Goal: Task Accomplishment & Management: Use online tool/utility

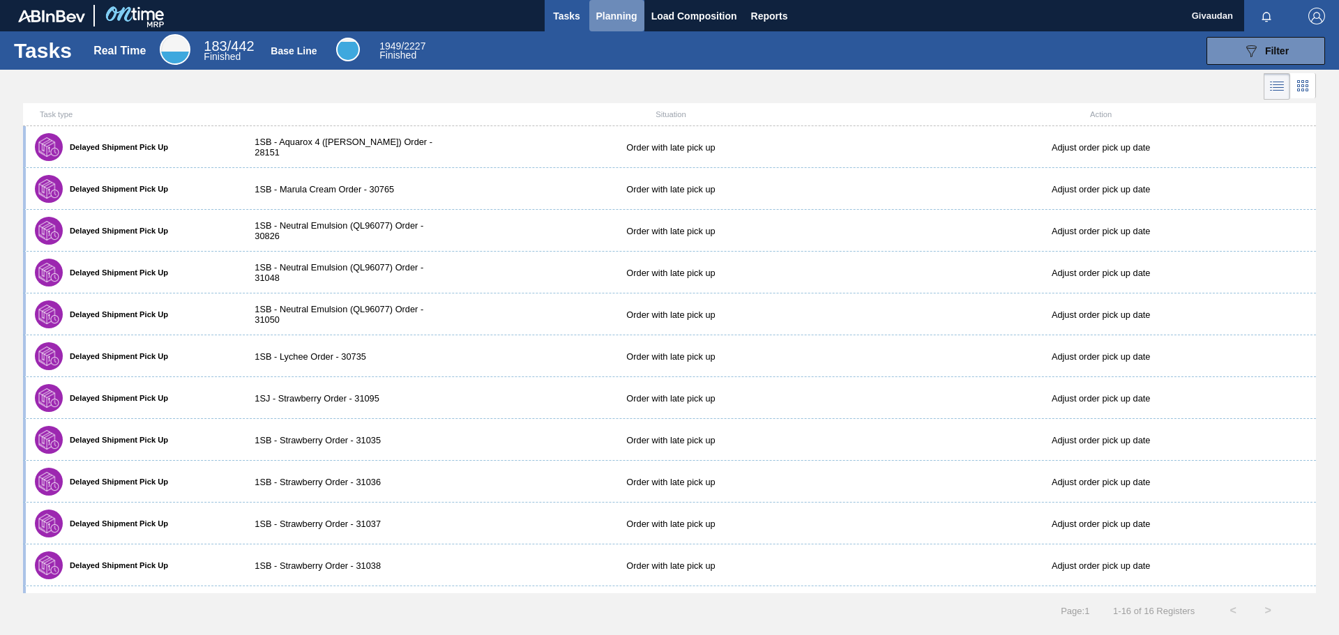
click at [621, 15] on span "Planning" at bounding box center [616, 16] width 41 height 17
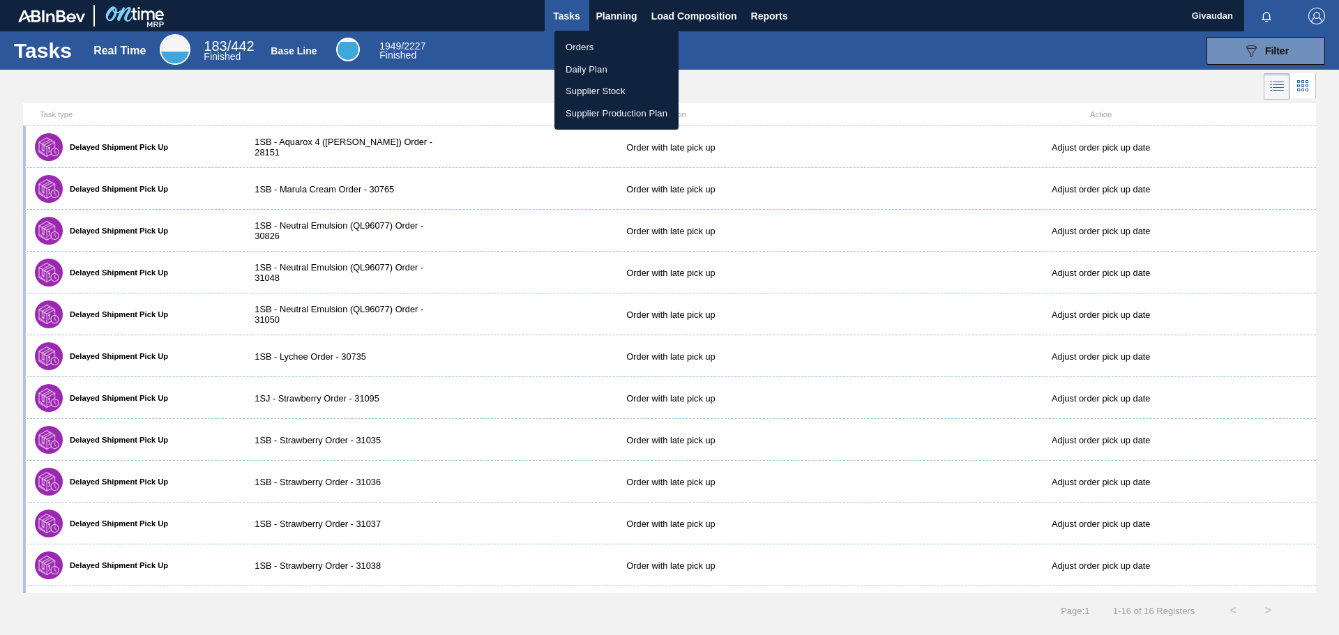
click at [593, 43] on li "Orders" at bounding box center [616, 47] width 124 height 22
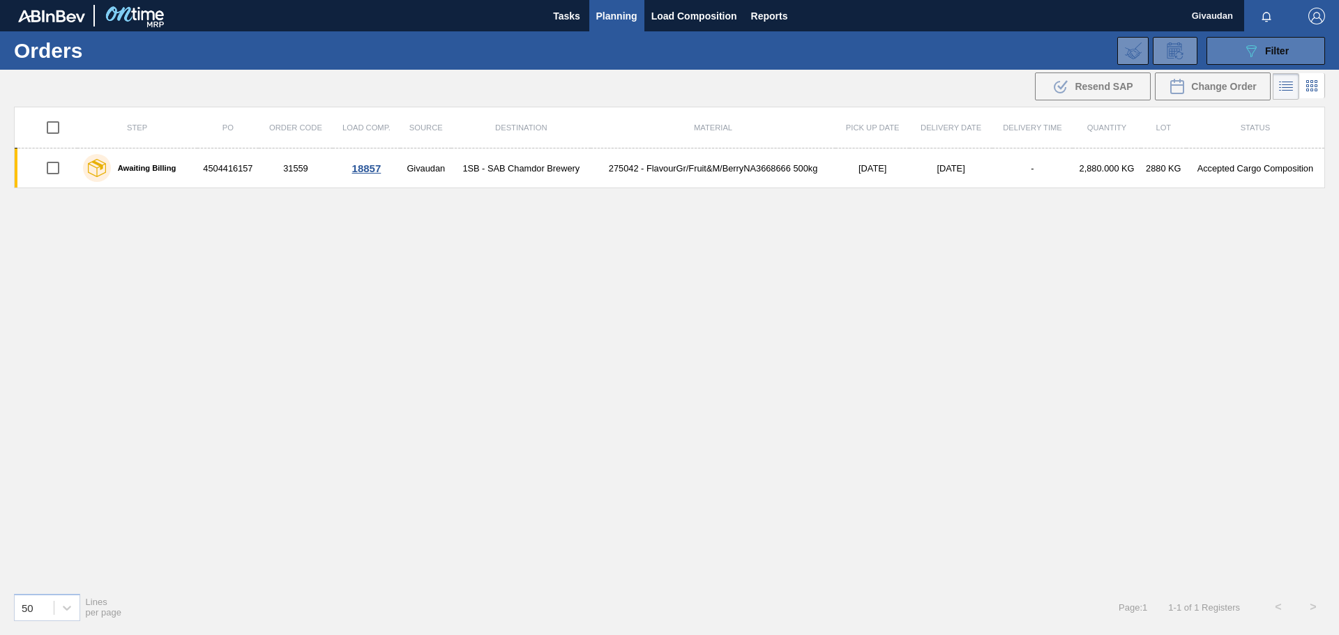
click at [1233, 58] on button "089F7B8B-B2A5-4AFE-B5C0-19BA573D28AC Filter" at bounding box center [1265, 51] width 119 height 28
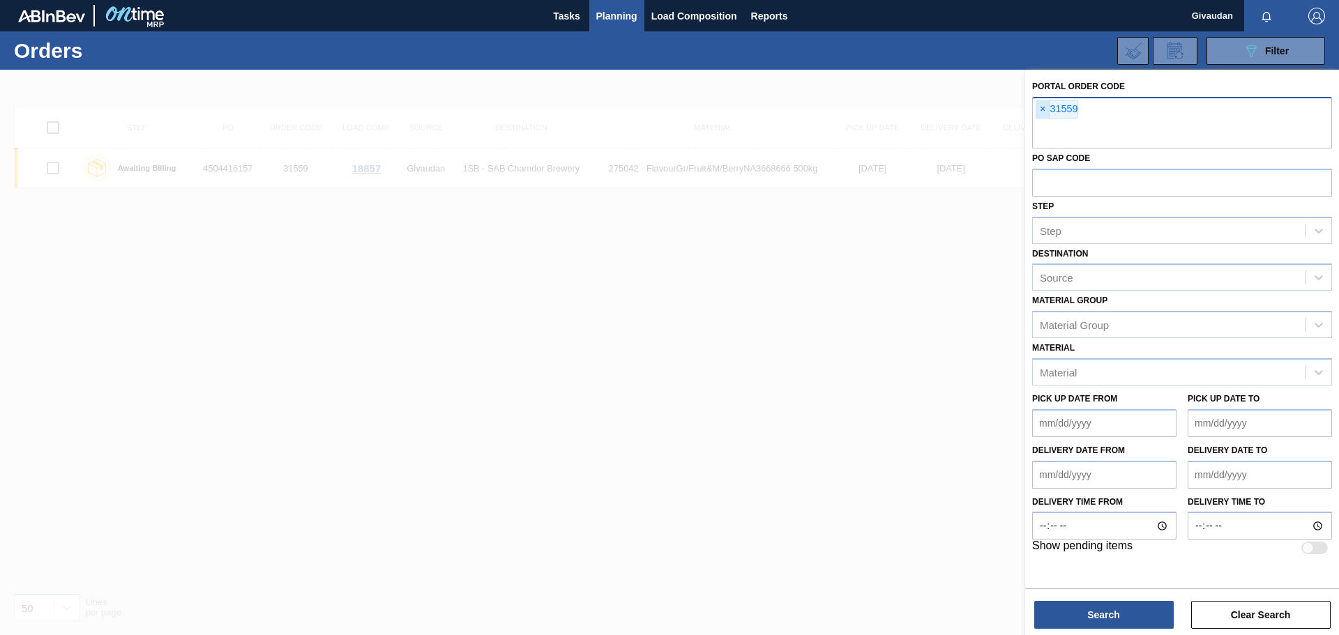
click at [1037, 112] on span "×" at bounding box center [1042, 109] width 13 height 17
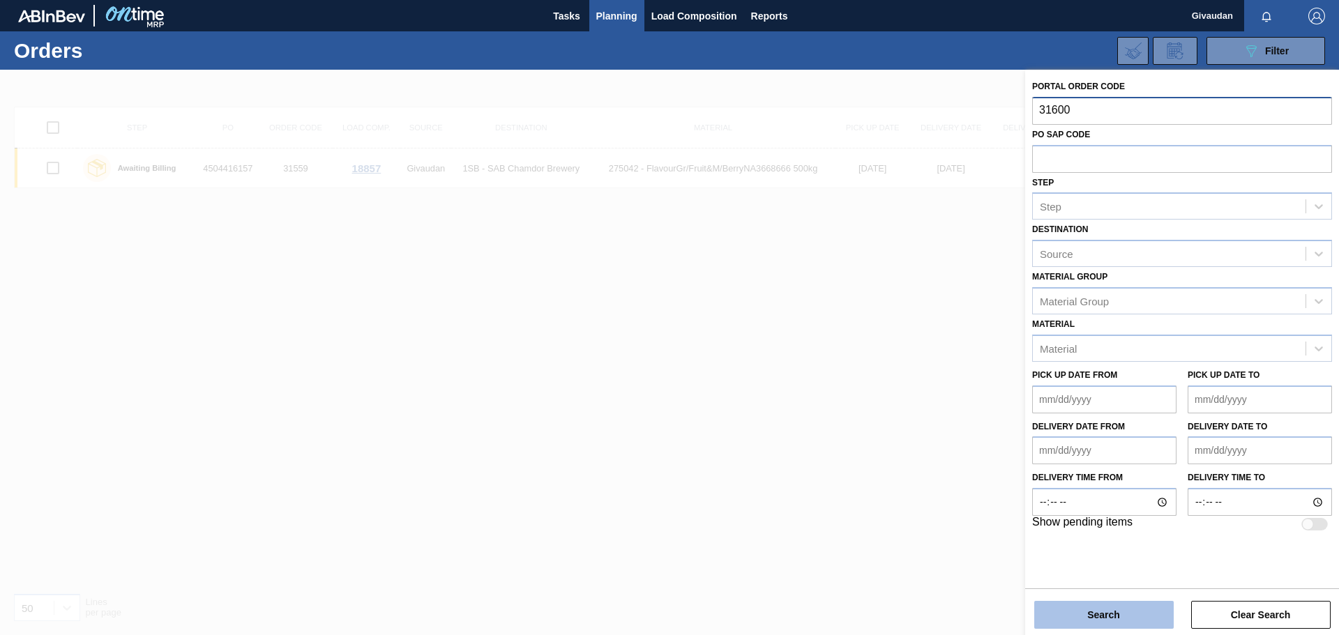
type input "31600"
click at [1107, 607] on button "Search" at bounding box center [1103, 615] width 139 height 28
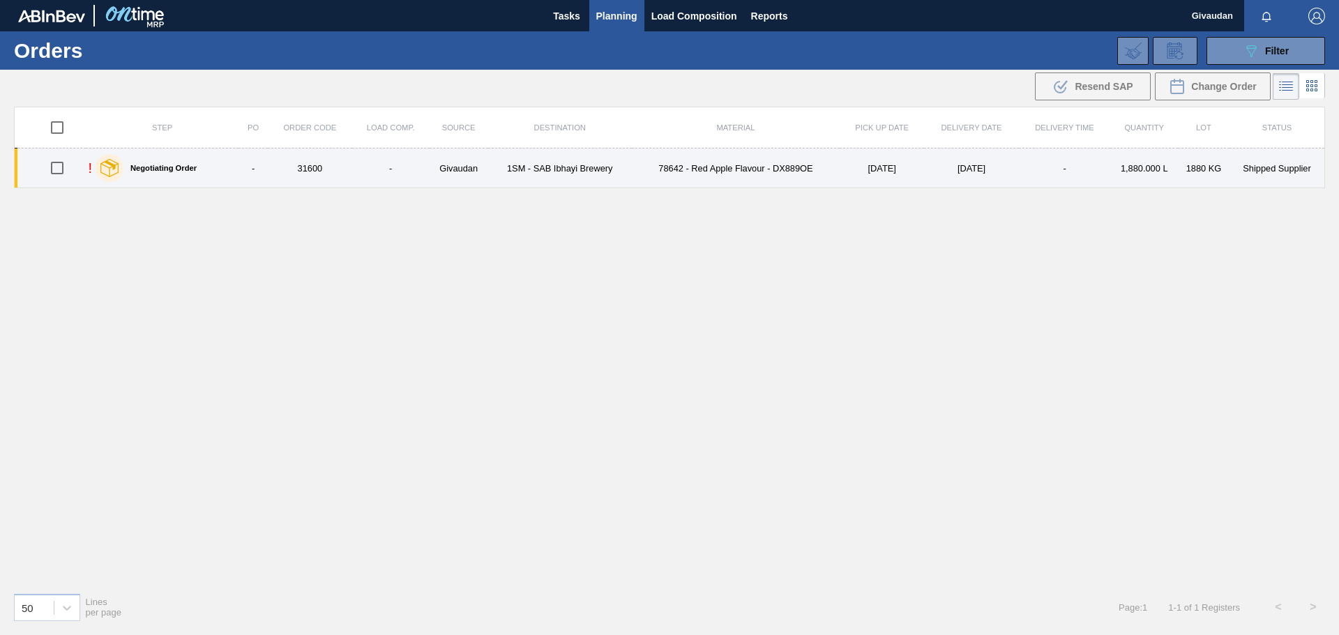
click at [438, 175] on td "Givaudan" at bounding box center [458, 168] width 59 height 40
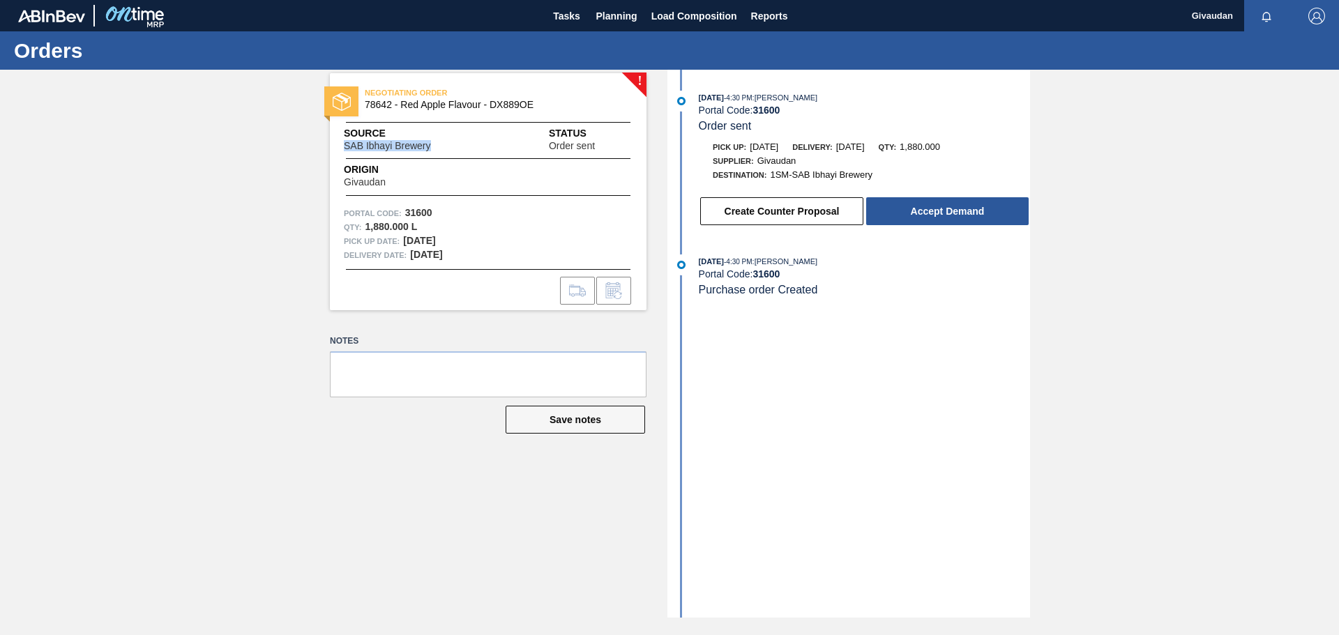
drag, startPoint x: 432, startPoint y: 146, endPoint x: 339, endPoint y: 150, distance: 93.5
click at [339, 150] on div "Source SAB Ibhayi Brewery Status Order sent" at bounding box center [488, 138] width 317 height 25
copy span "SAB Ibhayi Brewery"
click at [954, 215] on button "Accept Demand" at bounding box center [947, 211] width 162 height 28
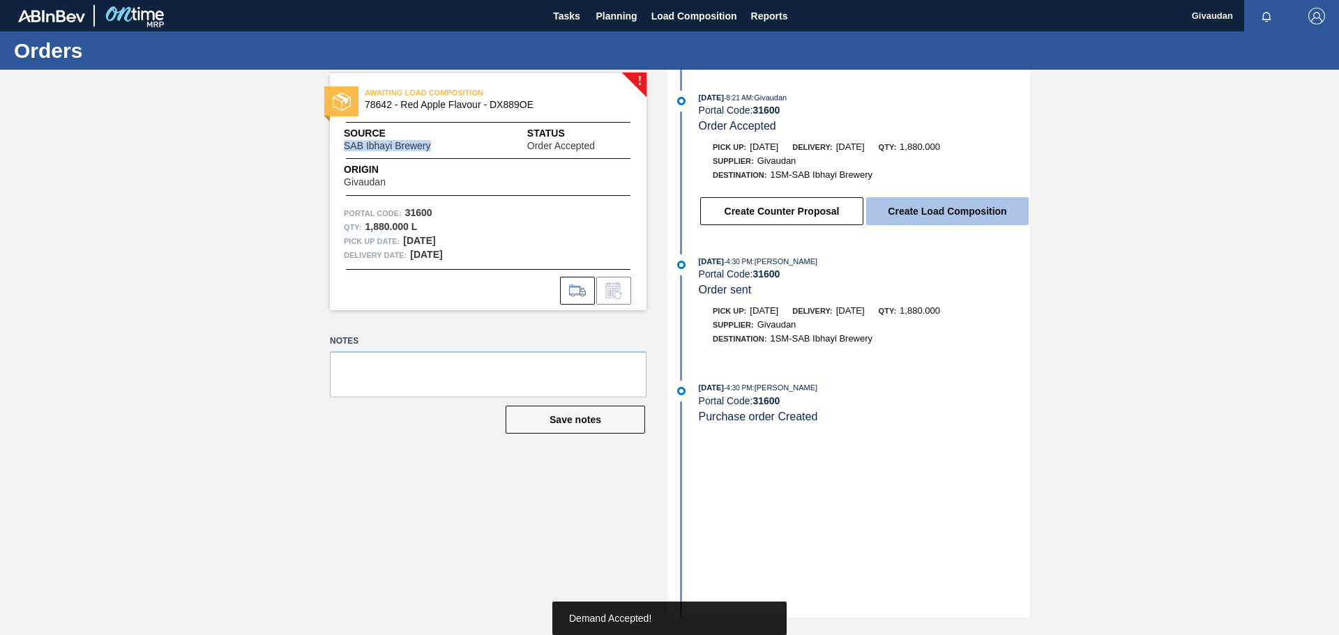
click at [955, 211] on button "Create Load Composition" at bounding box center [947, 211] width 162 height 28
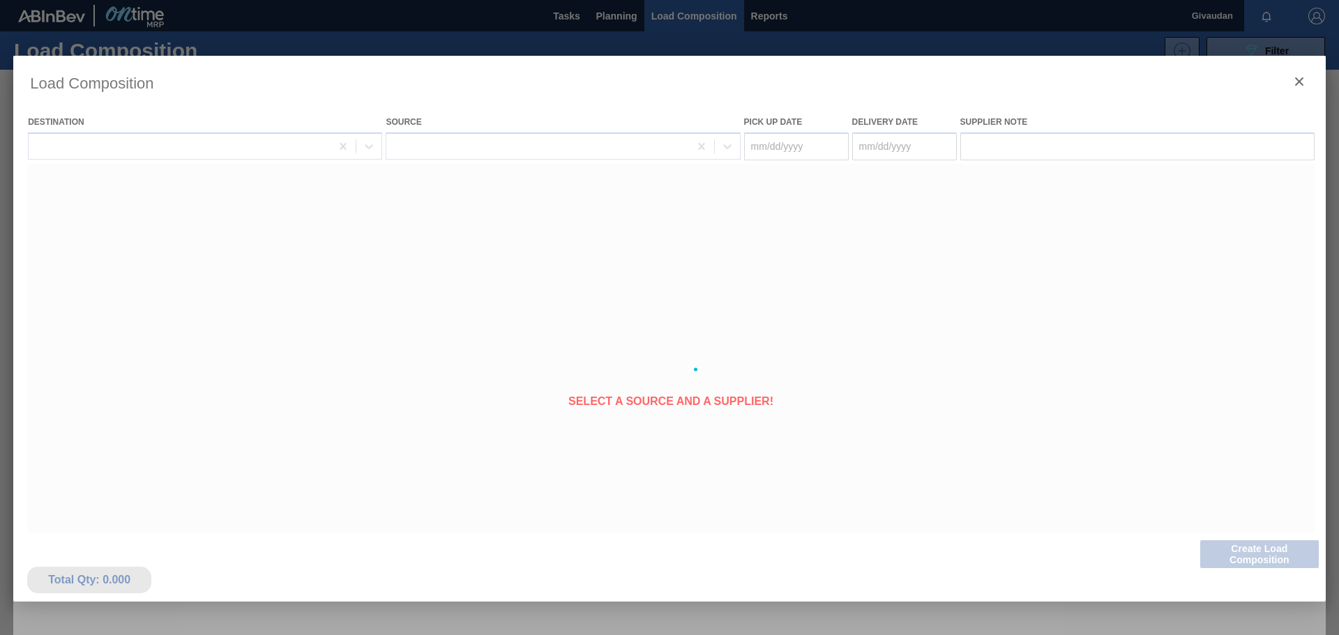
type Date "[DATE]"
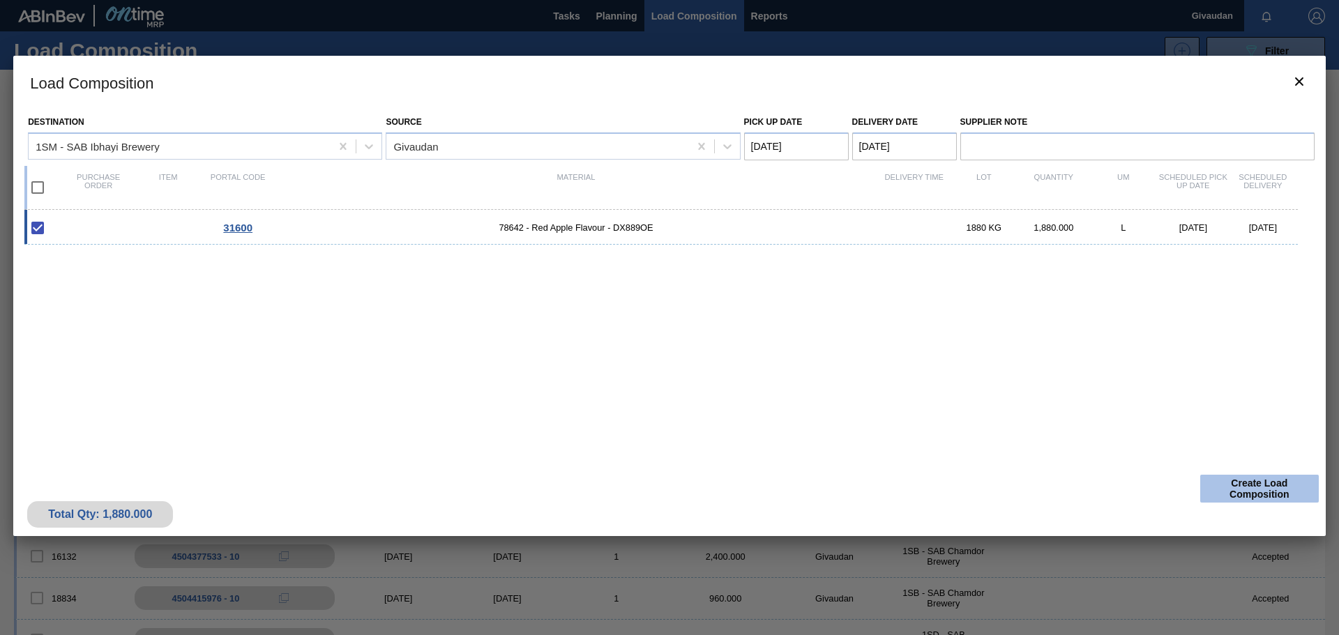
click at [1239, 491] on button "Create Load Composition" at bounding box center [1259, 489] width 119 height 28
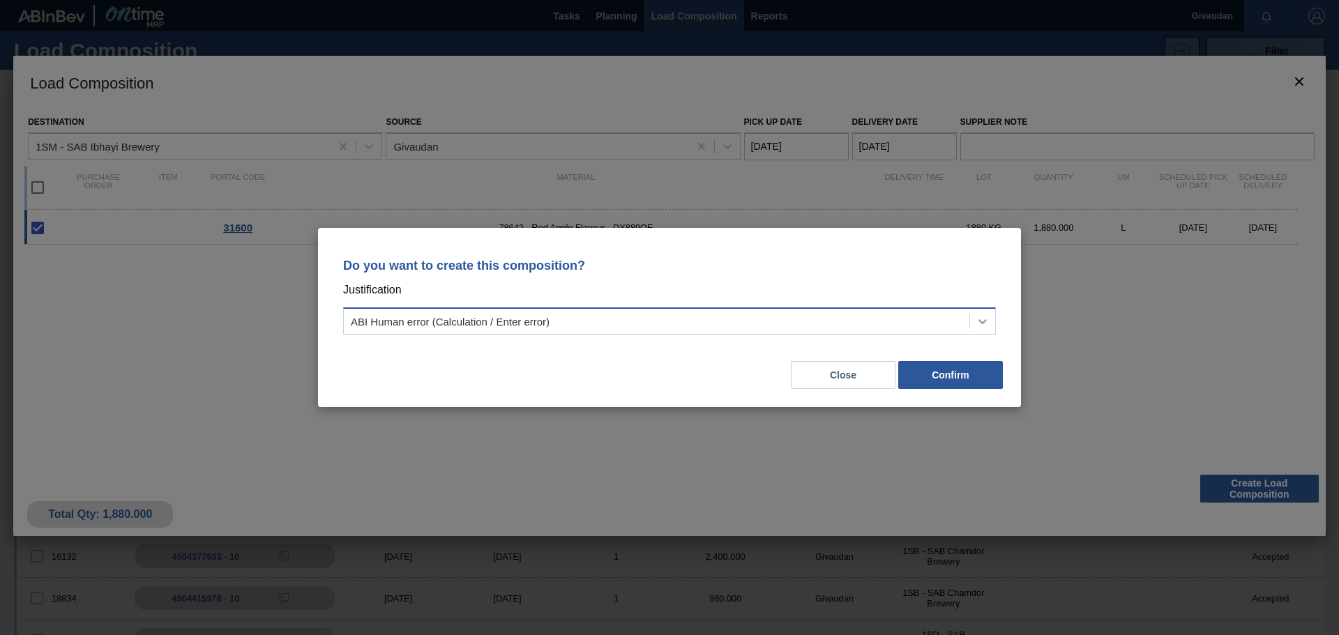
click at [978, 323] on icon at bounding box center [982, 321] width 14 height 14
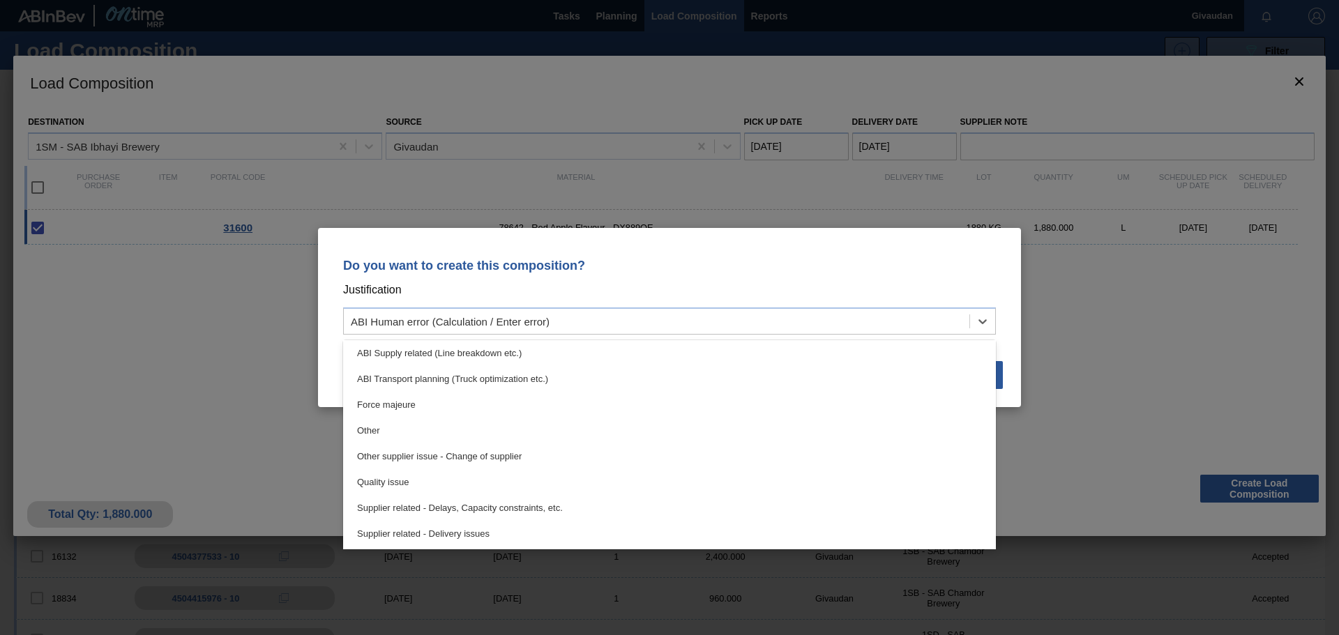
scroll to position [261, 0]
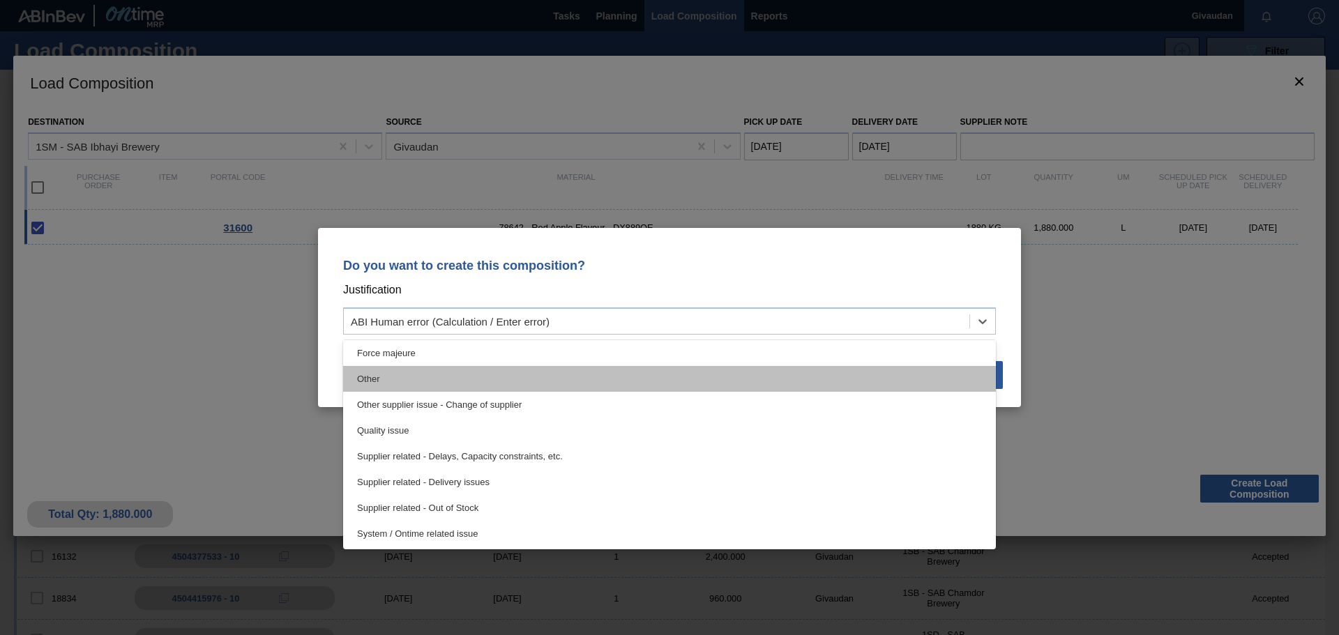
click at [472, 380] on div "Other" at bounding box center [669, 379] width 653 height 26
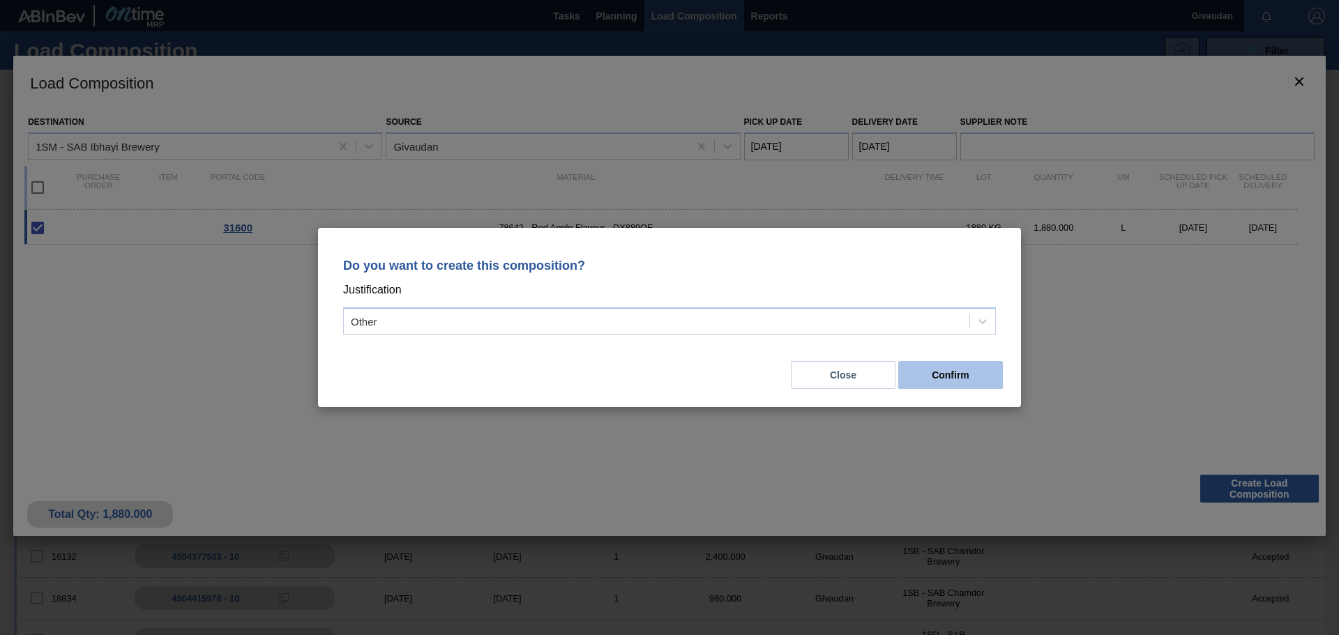
click at [940, 363] on button "Confirm" at bounding box center [950, 375] width 105 height 28
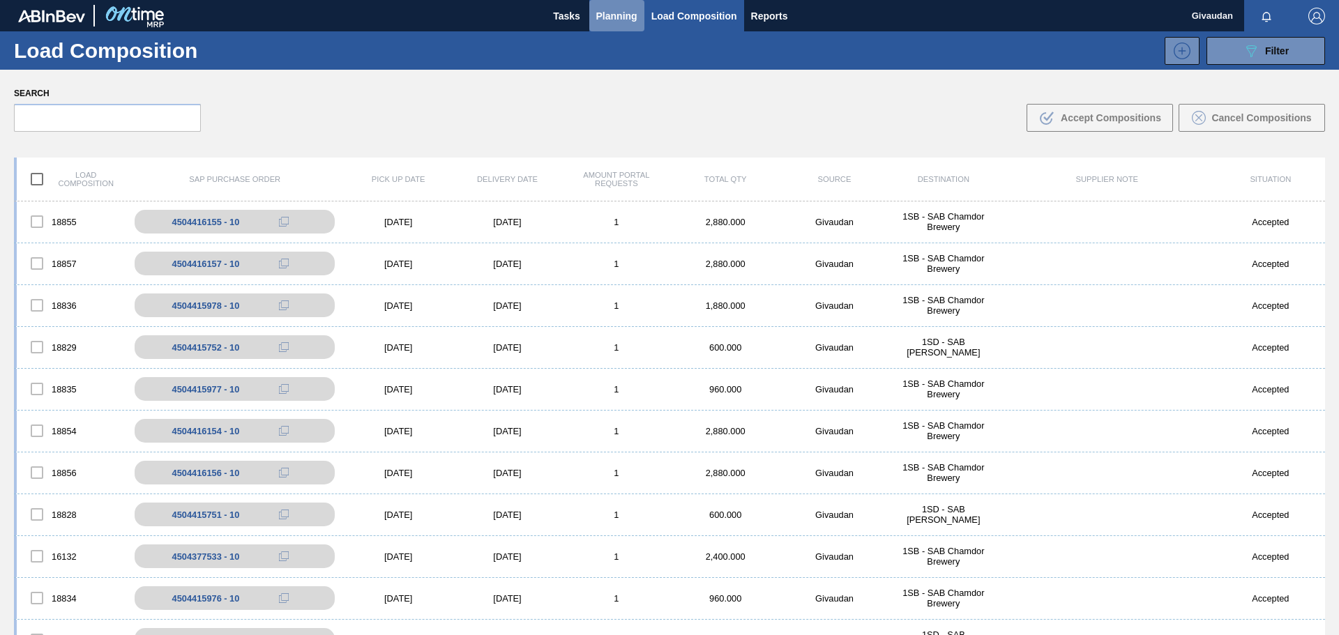
click at [616, 19] on span "Planning" at bounding box center [616, 16] width 41 height 17
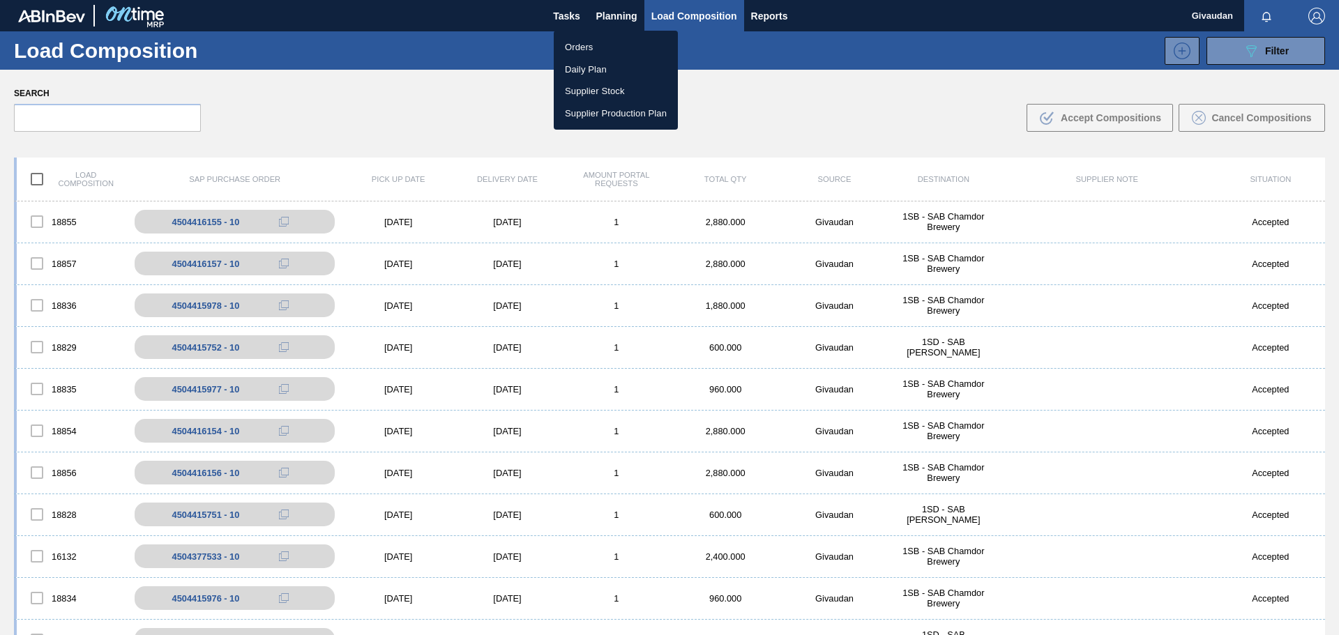
click at [592, 48] on li "Orders" at bounding box center [616, 47] width 124 height 22
